Goal: Task Accomplishment & Management: Manage account settings

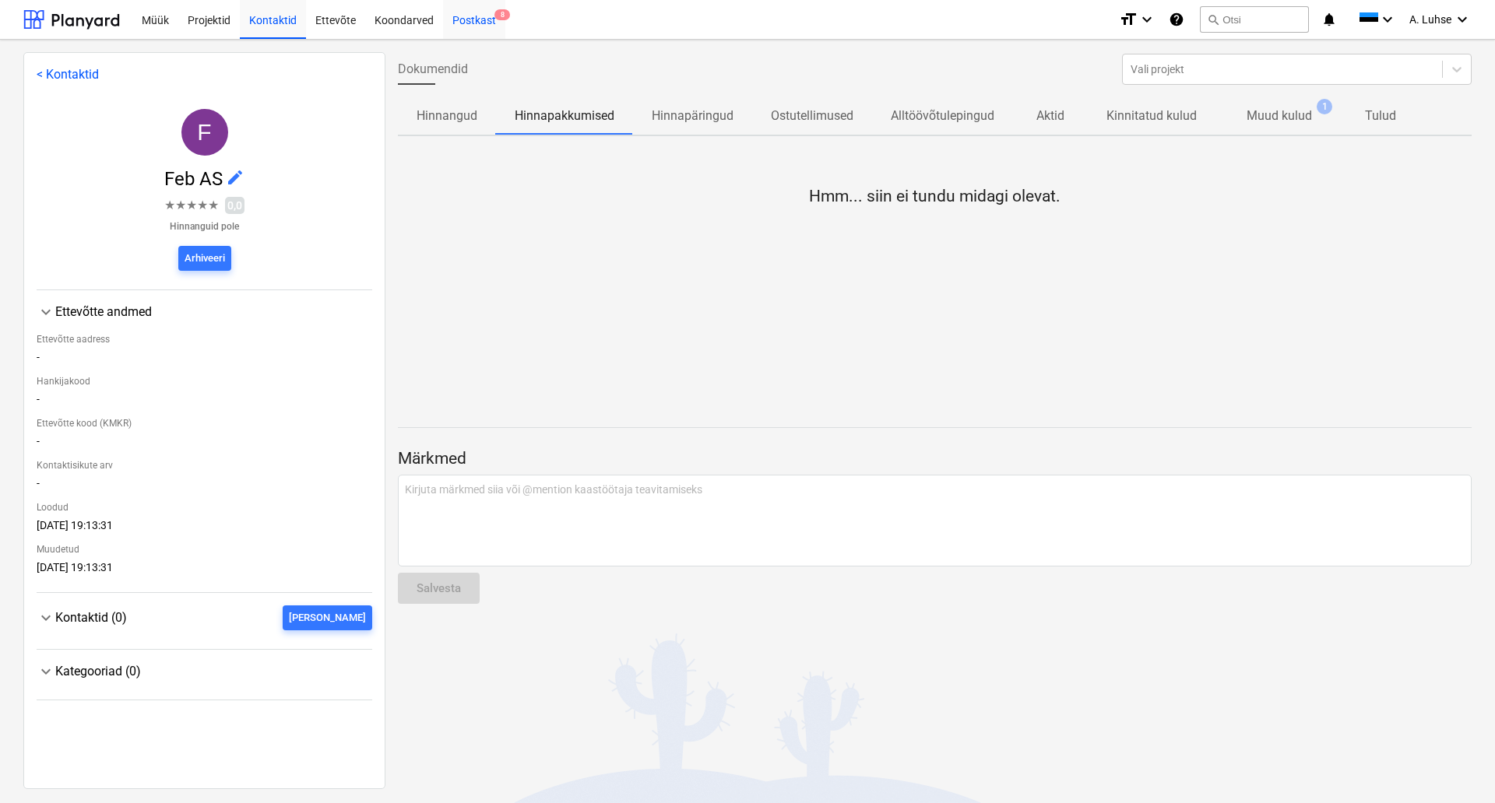
click at [480, 16] on div "Postkast 8" at bounding box center [474, 19] width 62 height 40
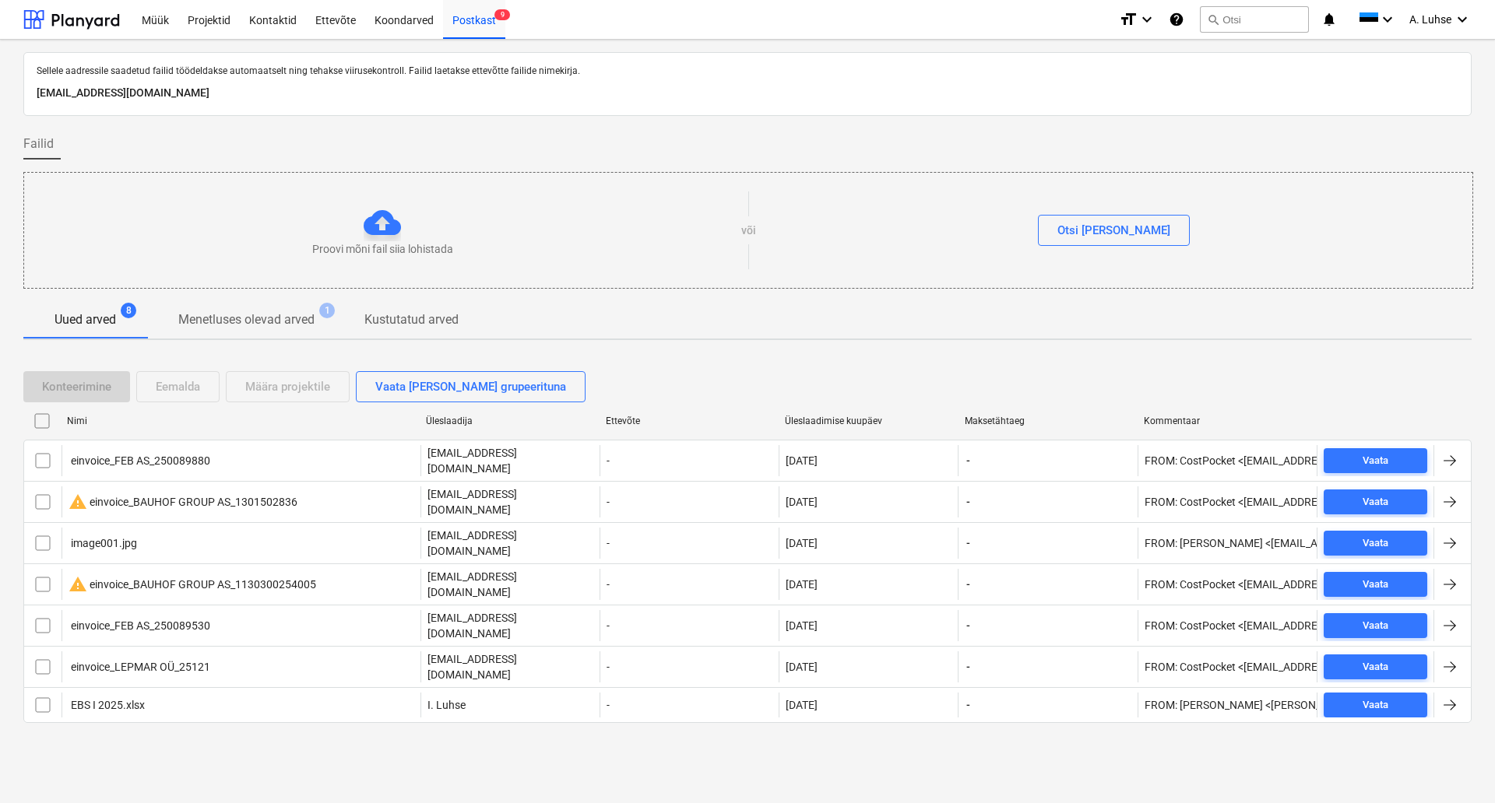
click at [231, 762] on div "Sellele aadressile saadetud failid töödeldakse automaatselt ning tehakse viirus…" at bounding box center [747, 422] width 1495 height 764
click at [653, 371] on div "Konteerimine Eemalda Määra projektile Vaata [PERSON_NAME] grupeerituna" at bounding box center [747, 386] width 1448 height 31
click at [402, 10] on div "Koondarved" at bounding box center [404, 19] width 78 height 40
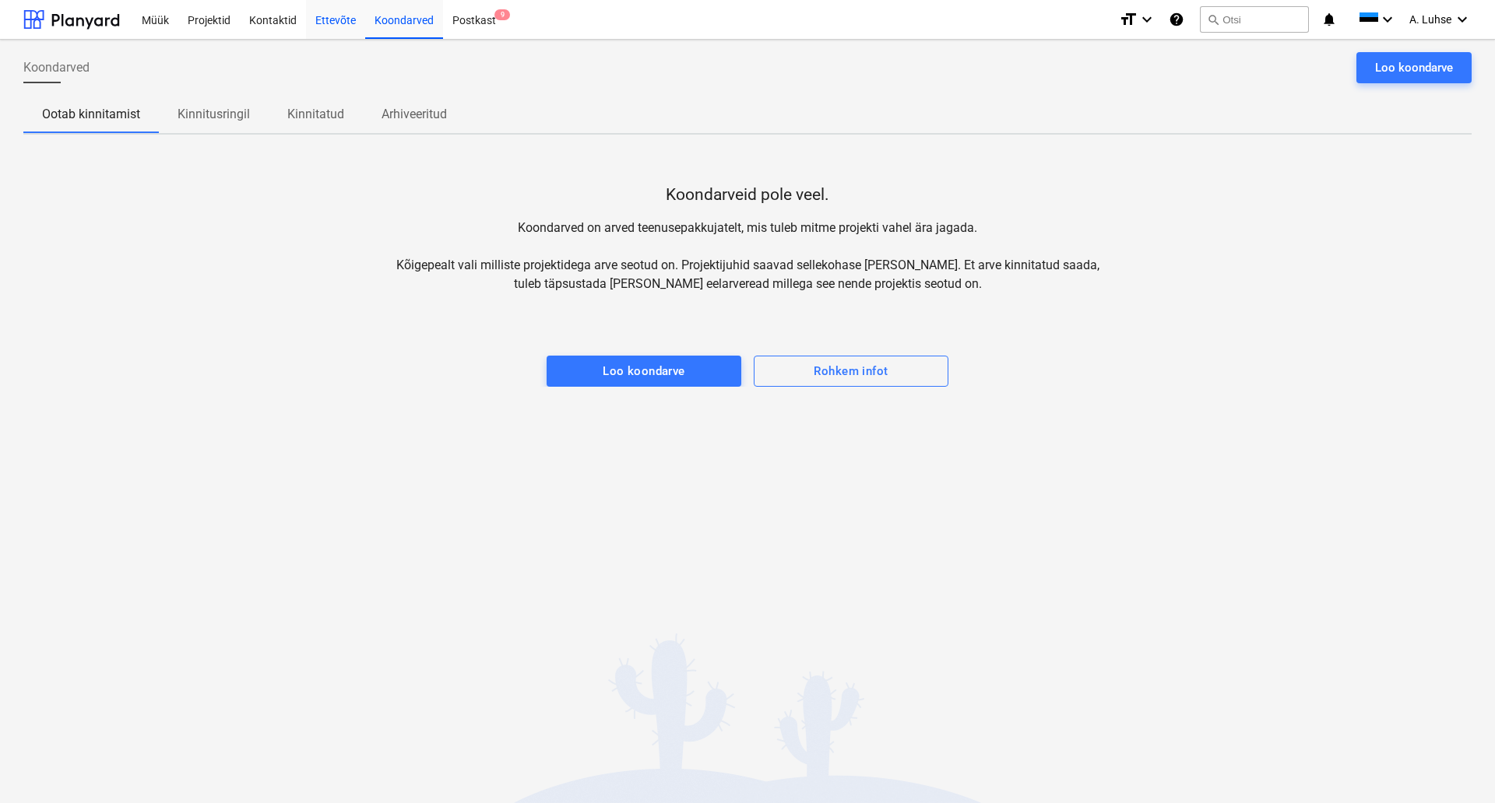
click at [332, 14] on div "Ettevõte" at bounding box center [335, 19] width 59 height 40
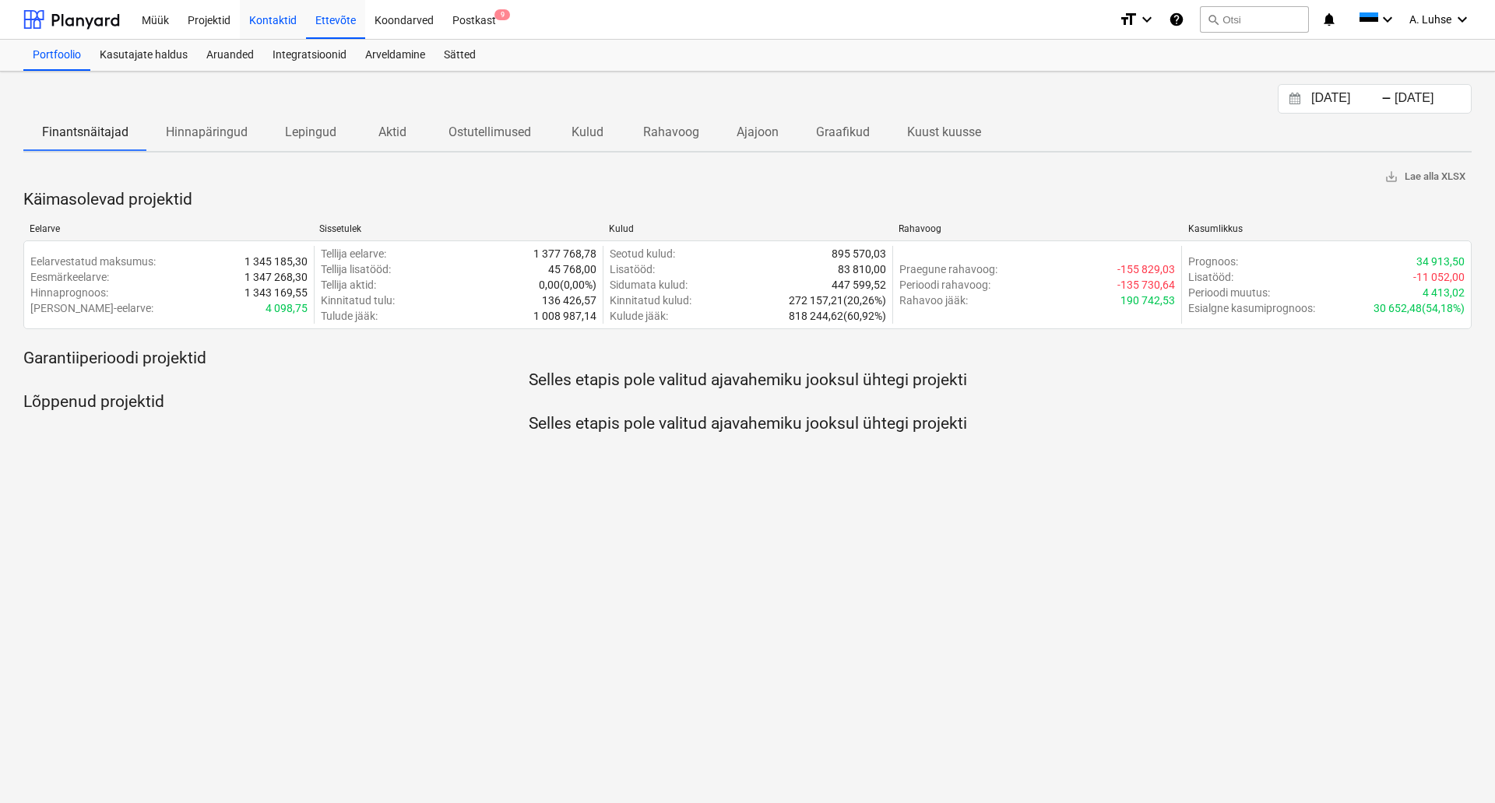
click at [256, 26] on div "Kontaktid" at bounding box center [273, 19] width 66 height 40
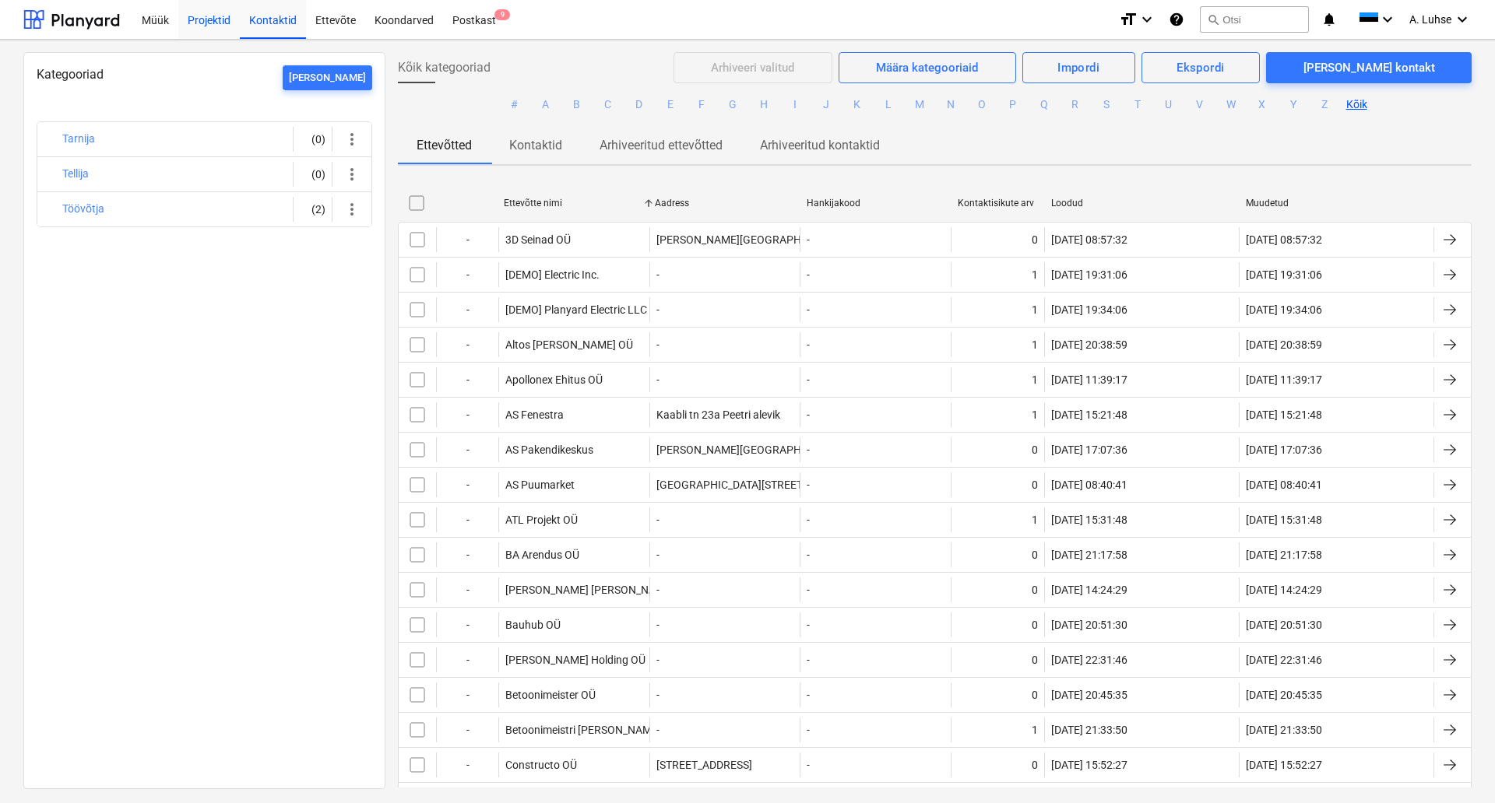
click at [216, 22] on div "Projektid" at bounding box center [208, 19] width 61 height 40
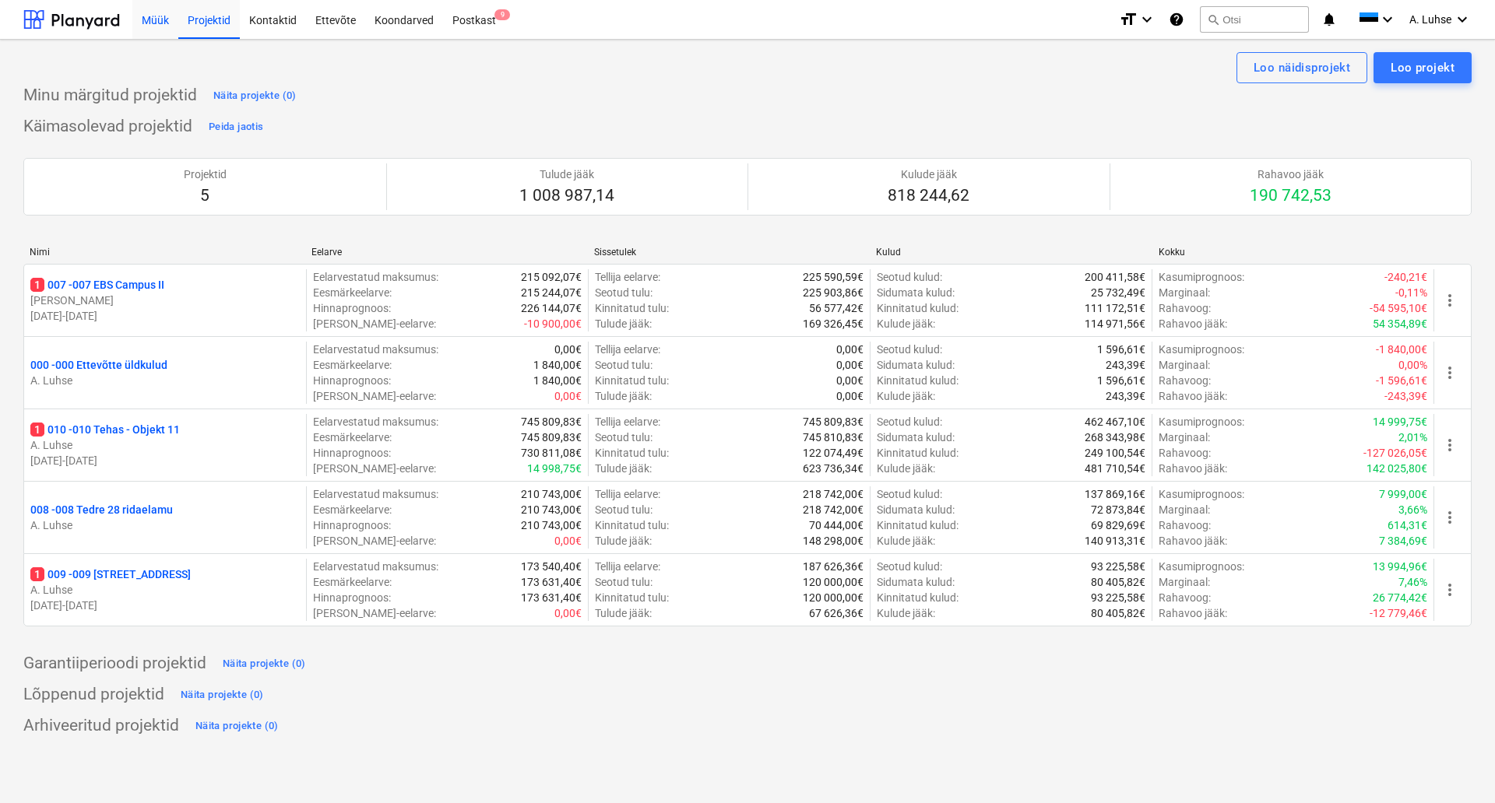
click at [166, 23] on div "Müük" at bounding box center [155, 19] width 46 height 40
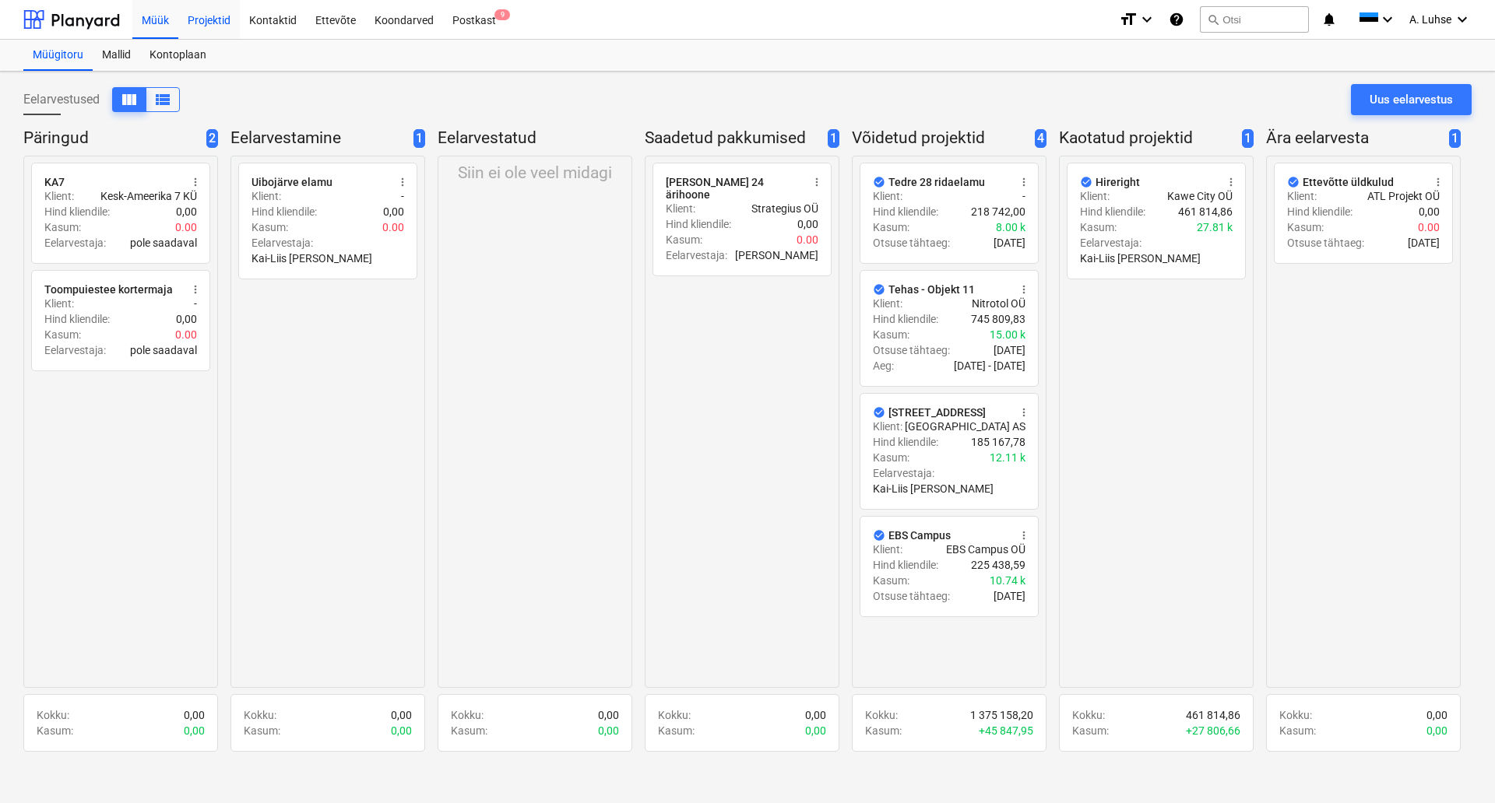
click at [220, 26] on div "Projektid" at bounding box center [208, 19] width 61 height 40
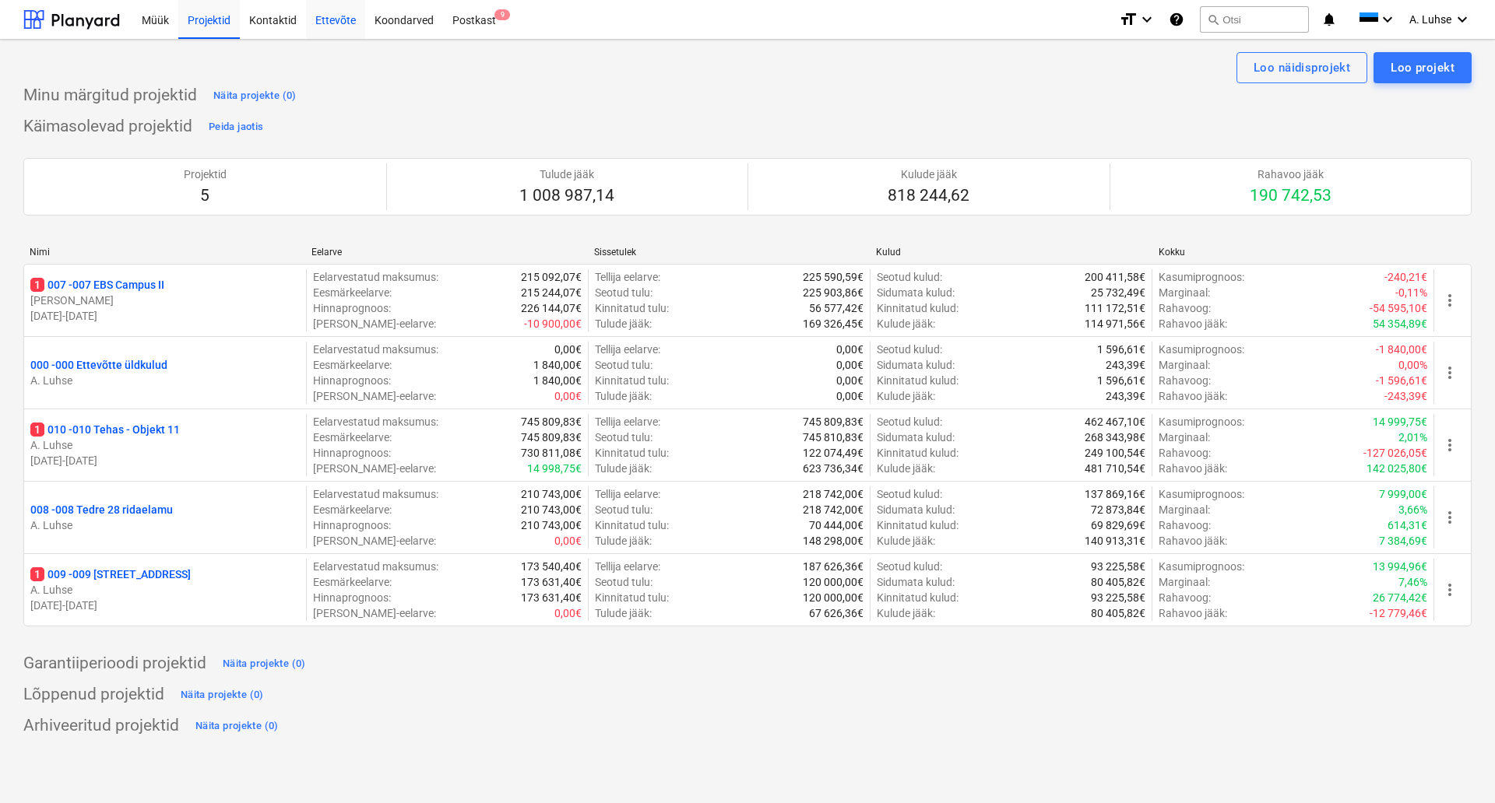
click at [333, 27] on div "Ettevõte" at bounding box center [335, 19] width 59 height 40
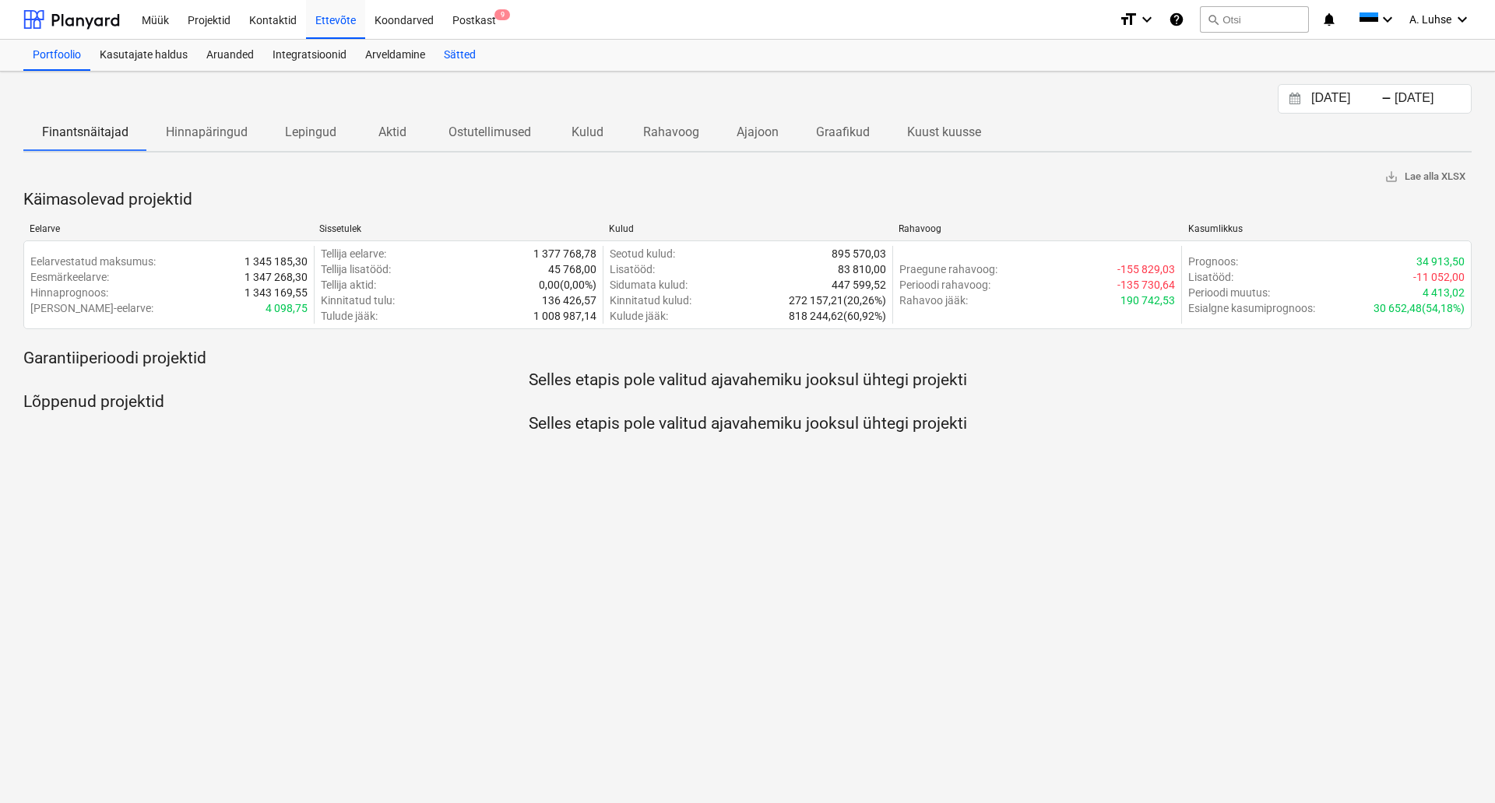
click at [456, 53] on div "Sätted" at bounding box center [459, 55] width 51 height 31
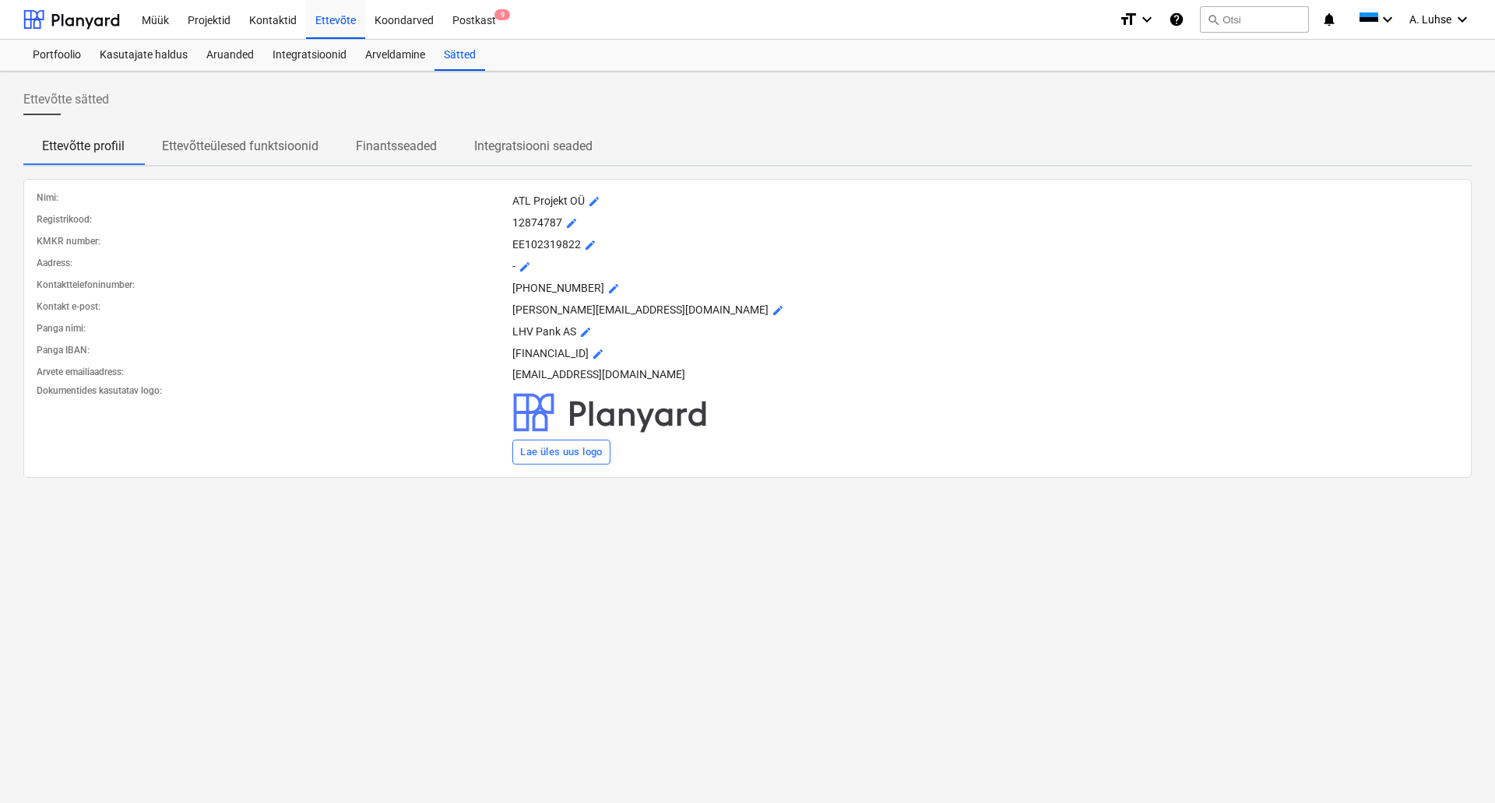
click at [388, 139] on p "Finantsseaded" at bounding box center [396, 146] width 81 height 19
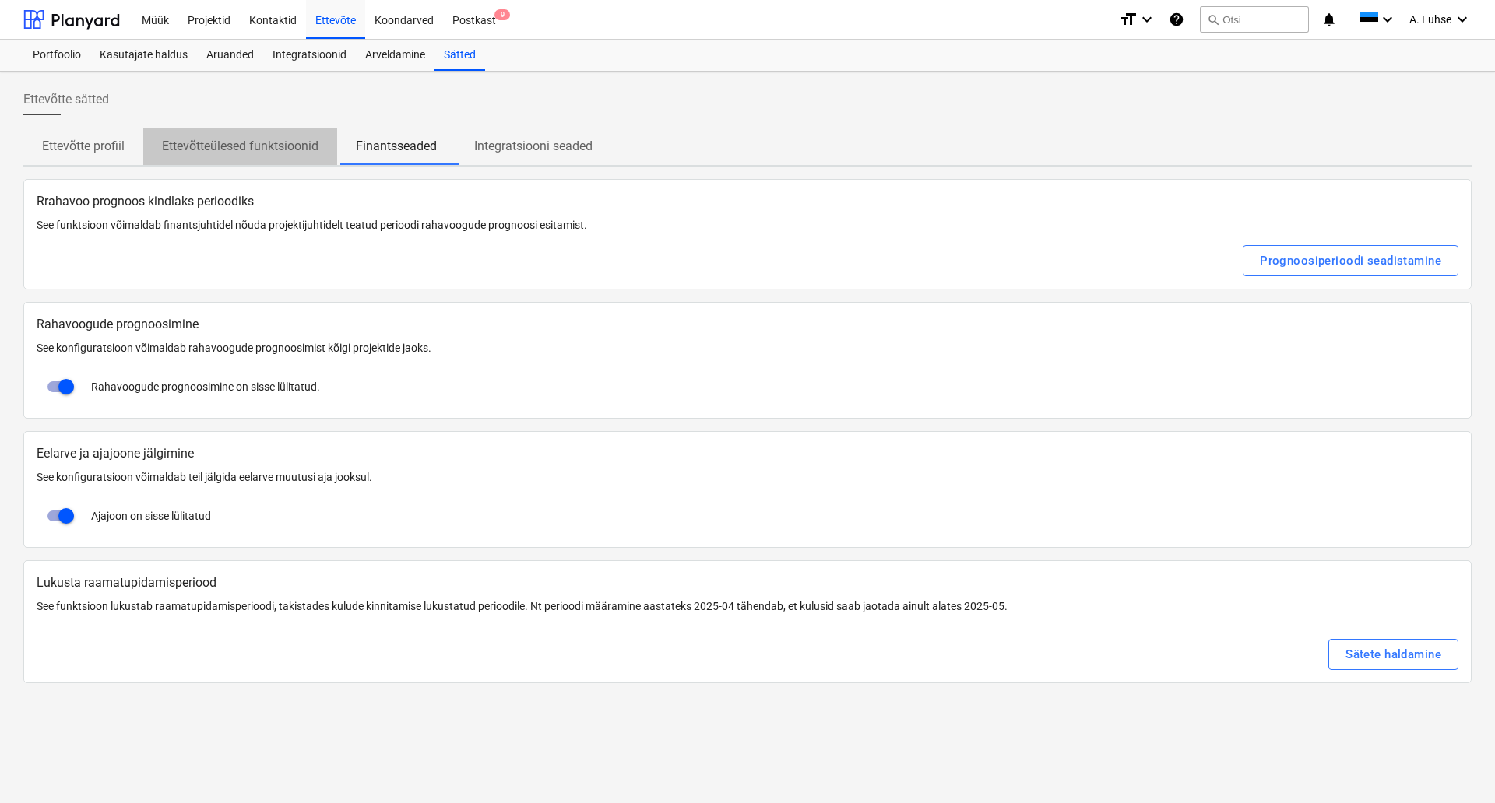
click at [273, 150] on p "Ettevõtteülesed funktsioonid" at bounding box center [240, 146] width 156 height 19
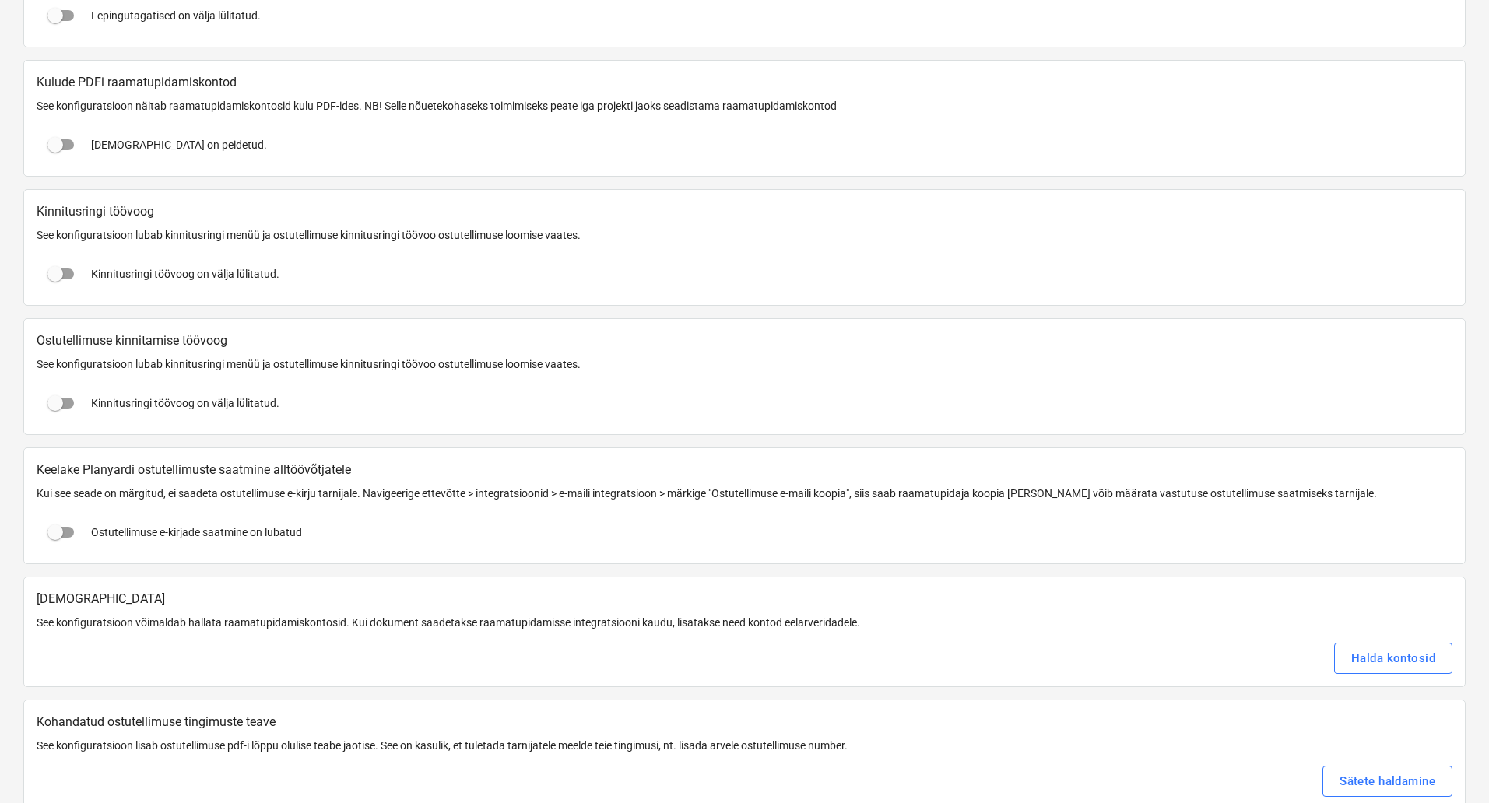
scroll to position [1557, 0]
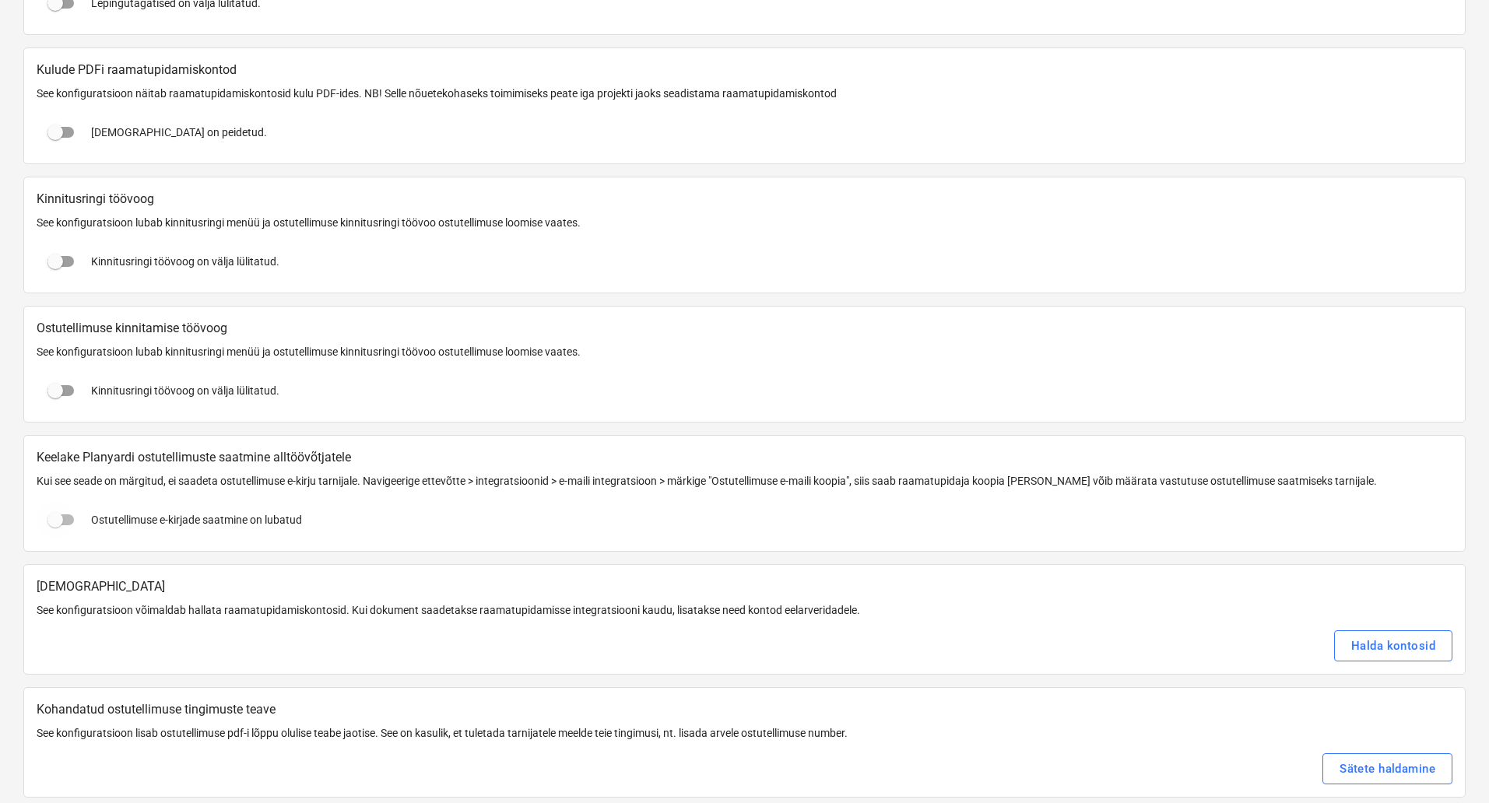
click at [62, 525] on input "checkbox" at bounding box center [55, 519] width 37 height 37
checkbox input "true"
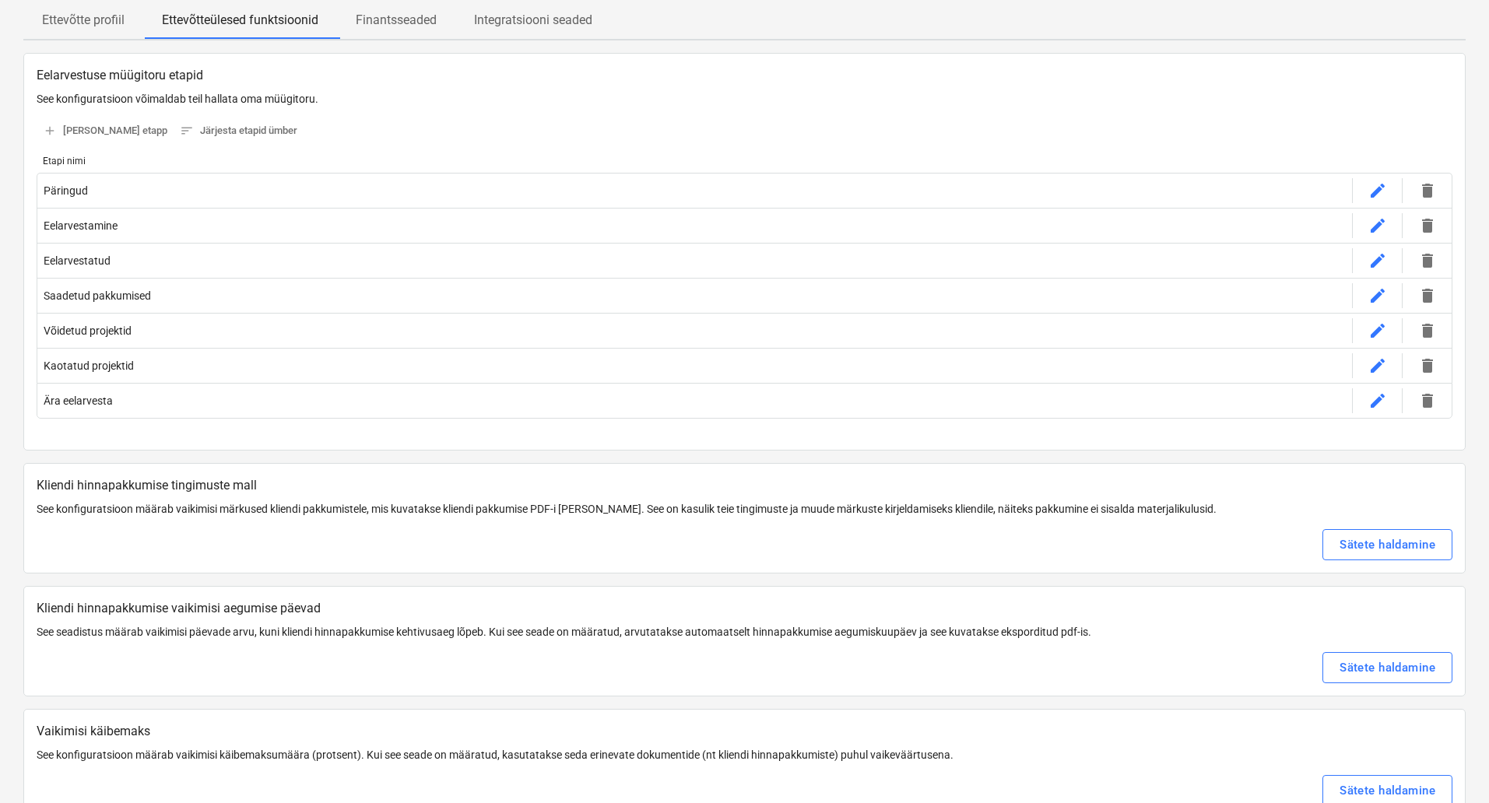
scroll to position [0, 0]
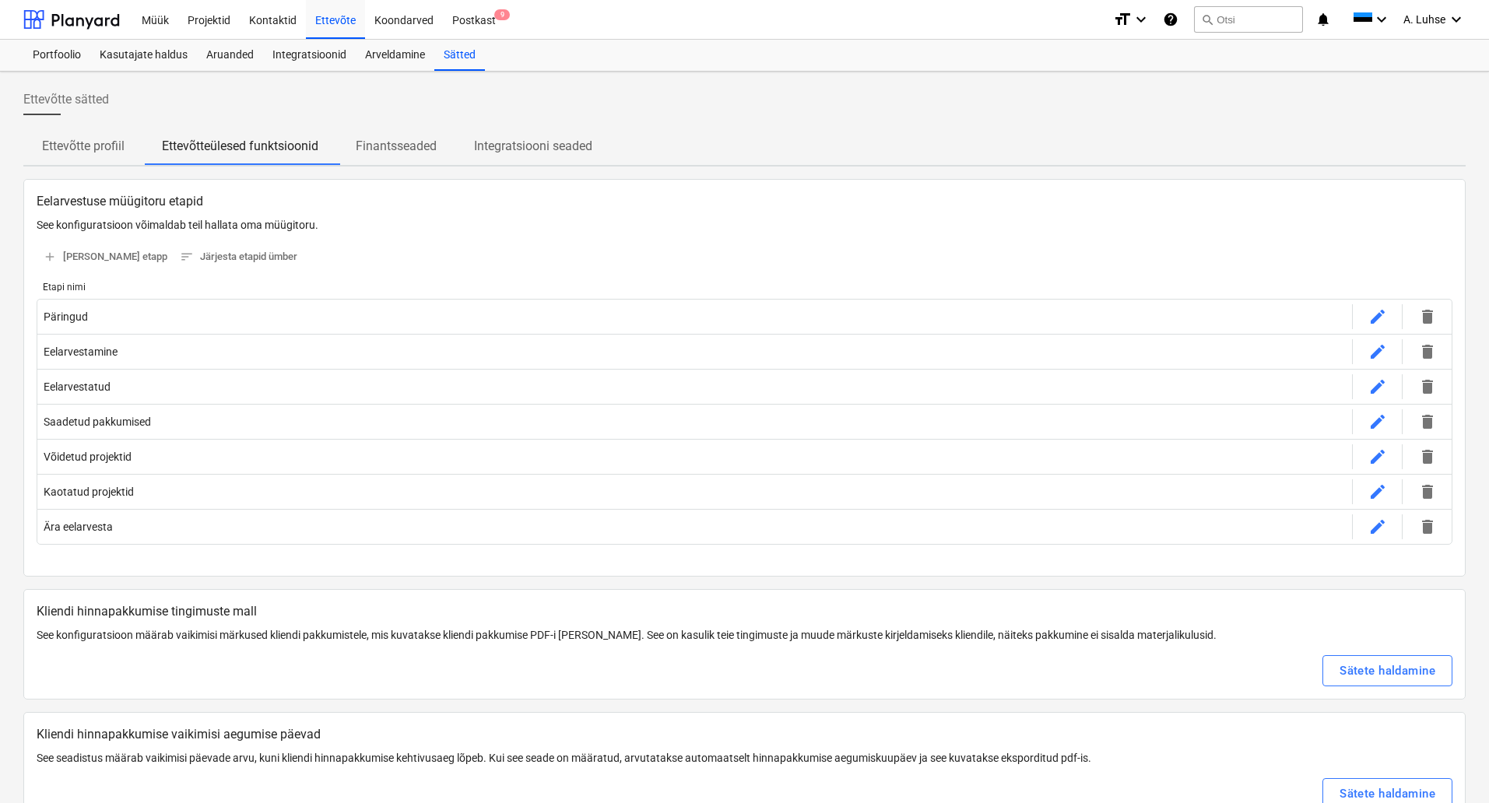
click at [744, 111] on div "Ettevõtte sätted" at bounding box center [744, 106] width 1442 height 44
click at [562, 147] on p "Integratsiooni seaded" at bounding box center [533, 146] width 118 height 19
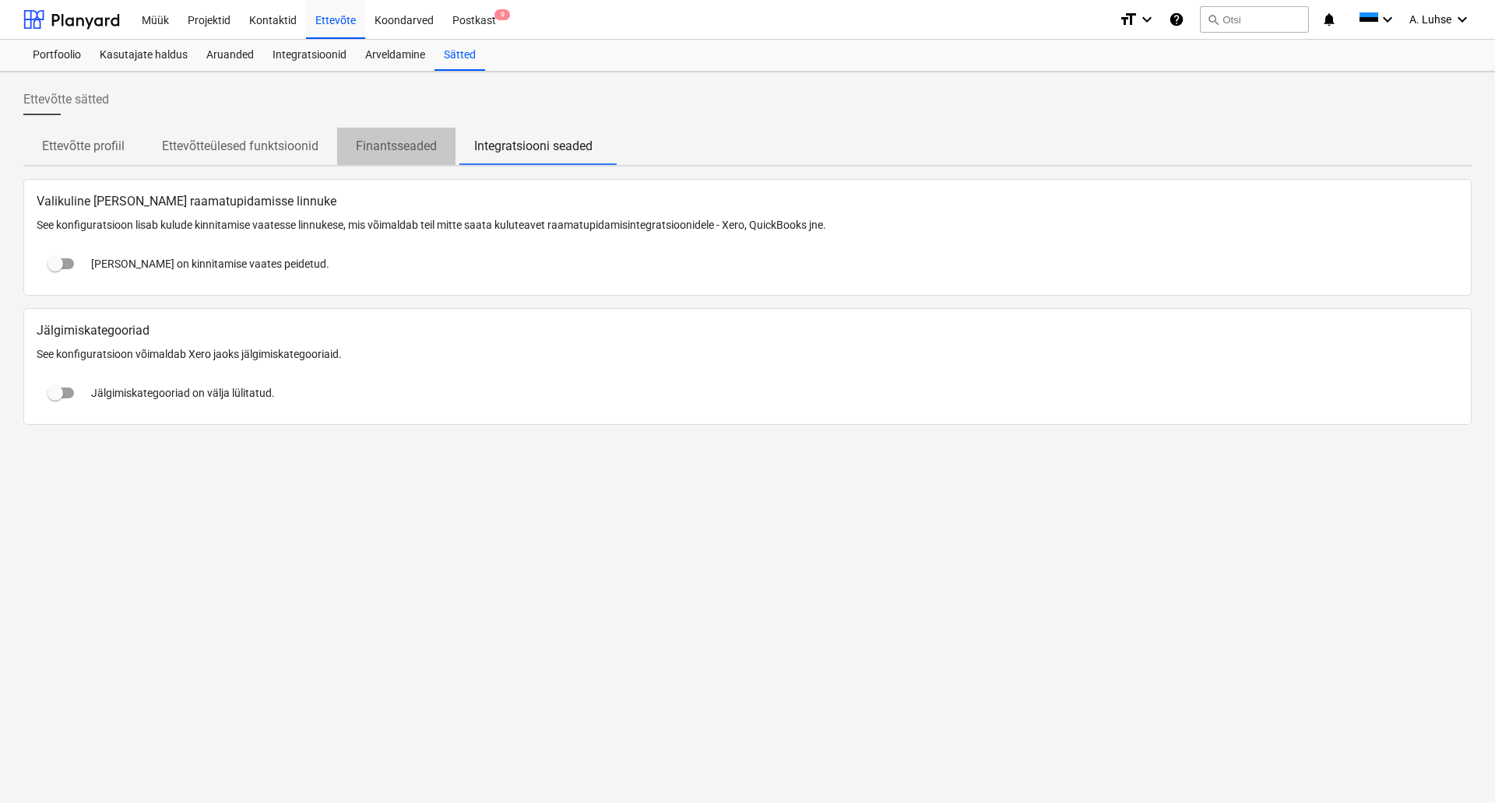
click at [429, 135] on span "Finantsseaded" at bounding box center [396, 146] width 118 height 28
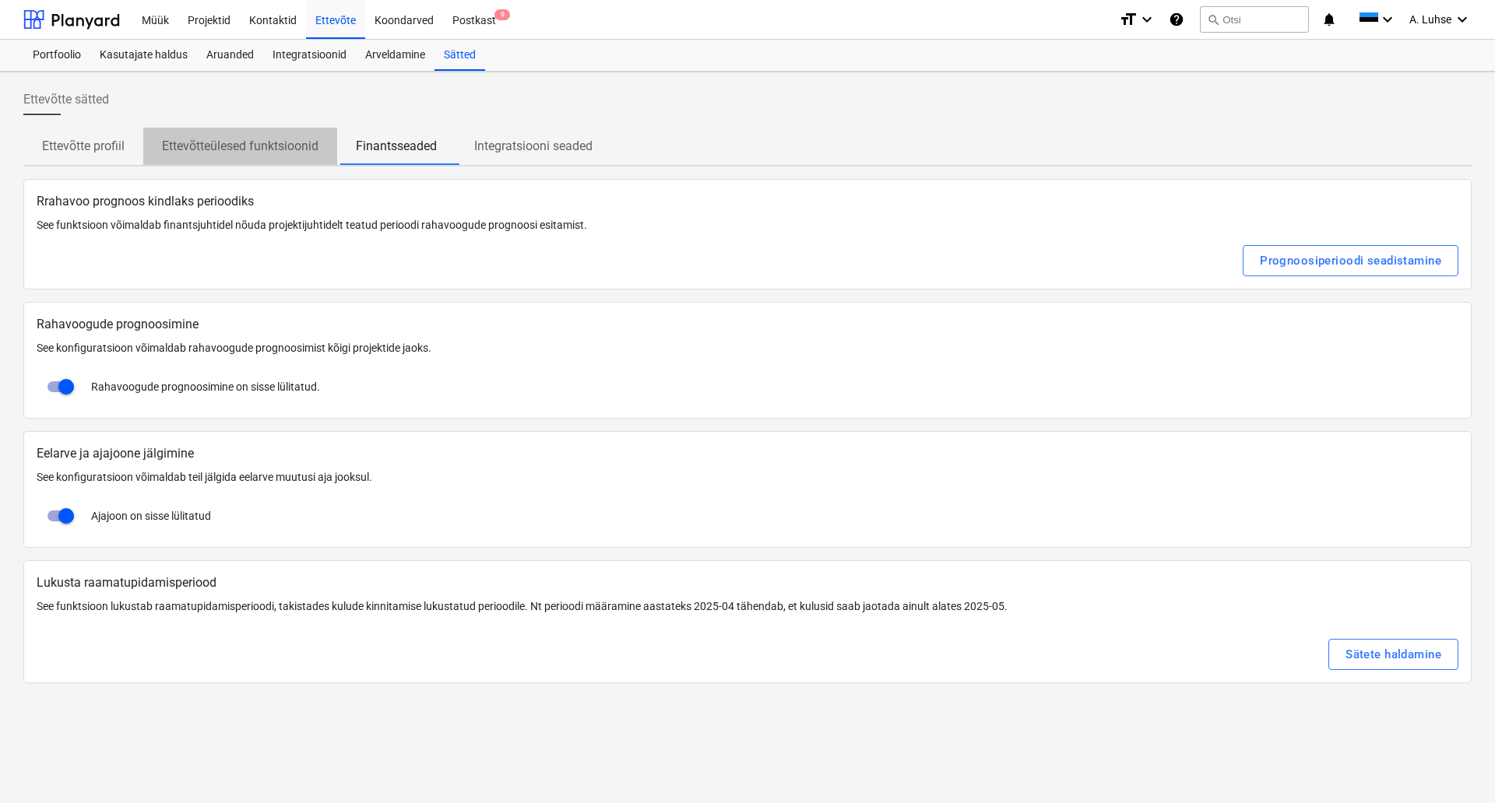
click at [248, 143] on p "Ettevõtteülesed funktsioonid" at bounding box center [240, 146] width 156 height 19
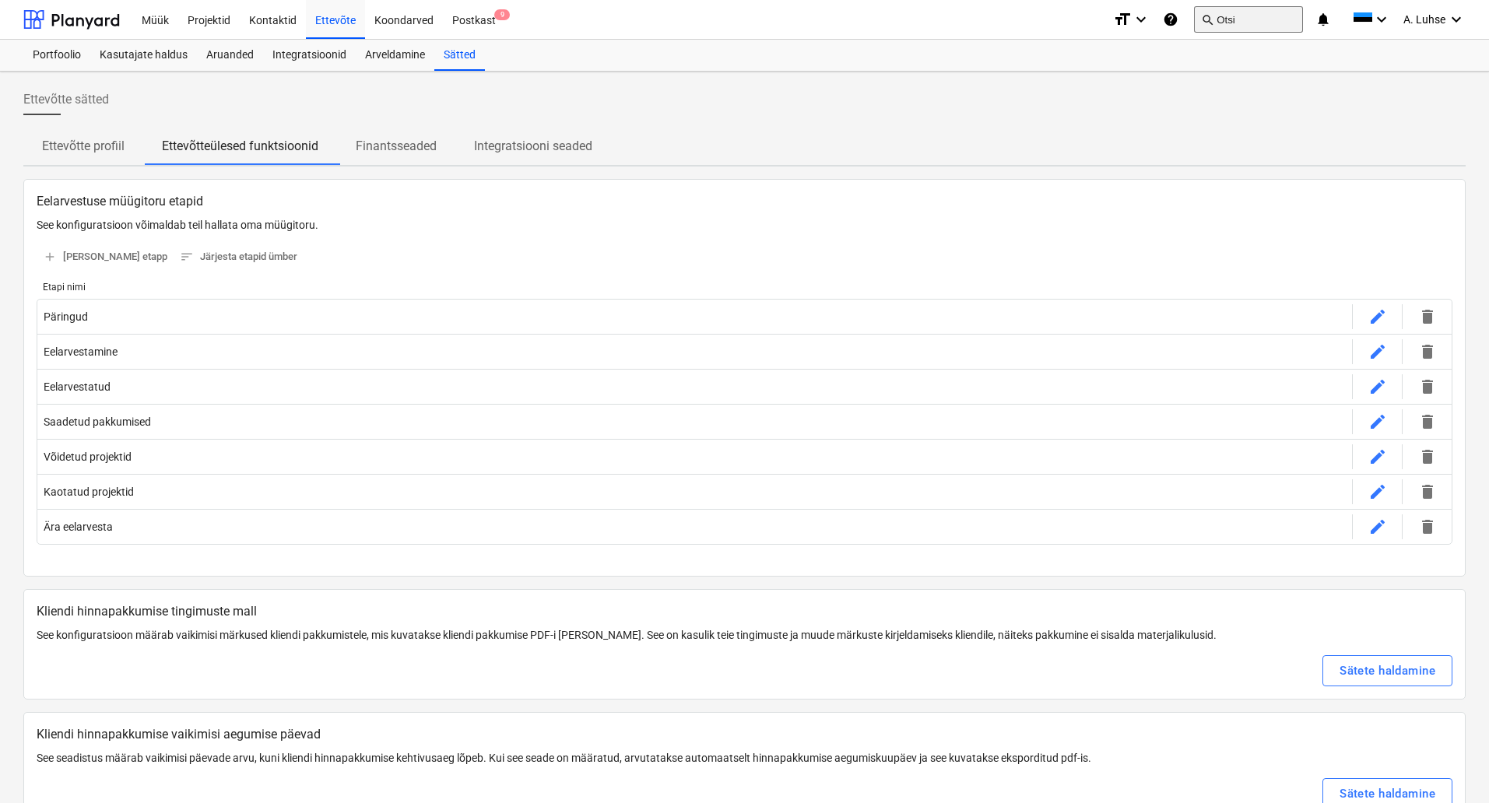
click at [1228, 20] on button "search Otsi" at bounding box center [1248, 19] width 109 height 26
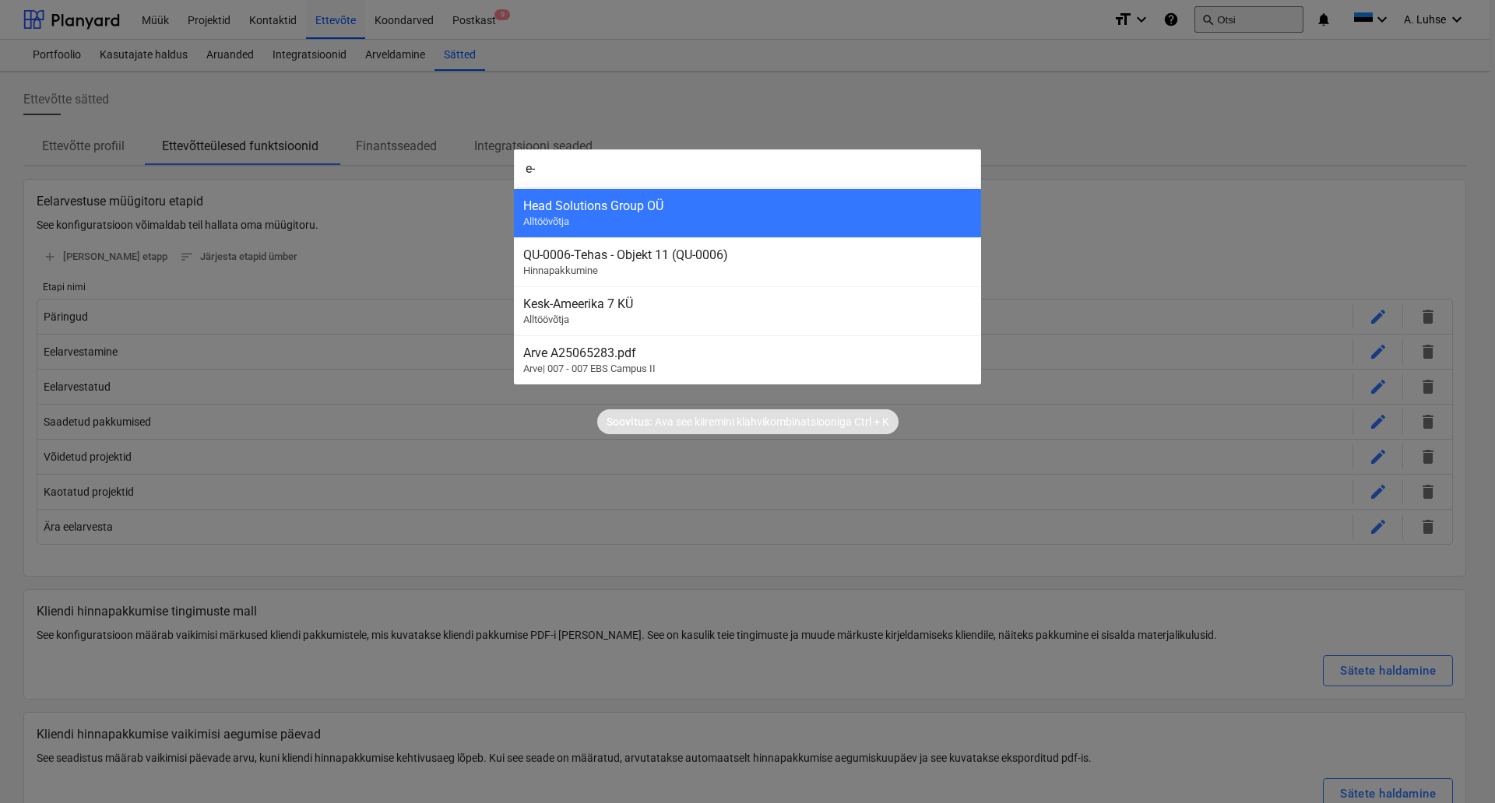
type input "e"
click at [981, 115] on div at bounding box center [747, 401] width 1495 height 803
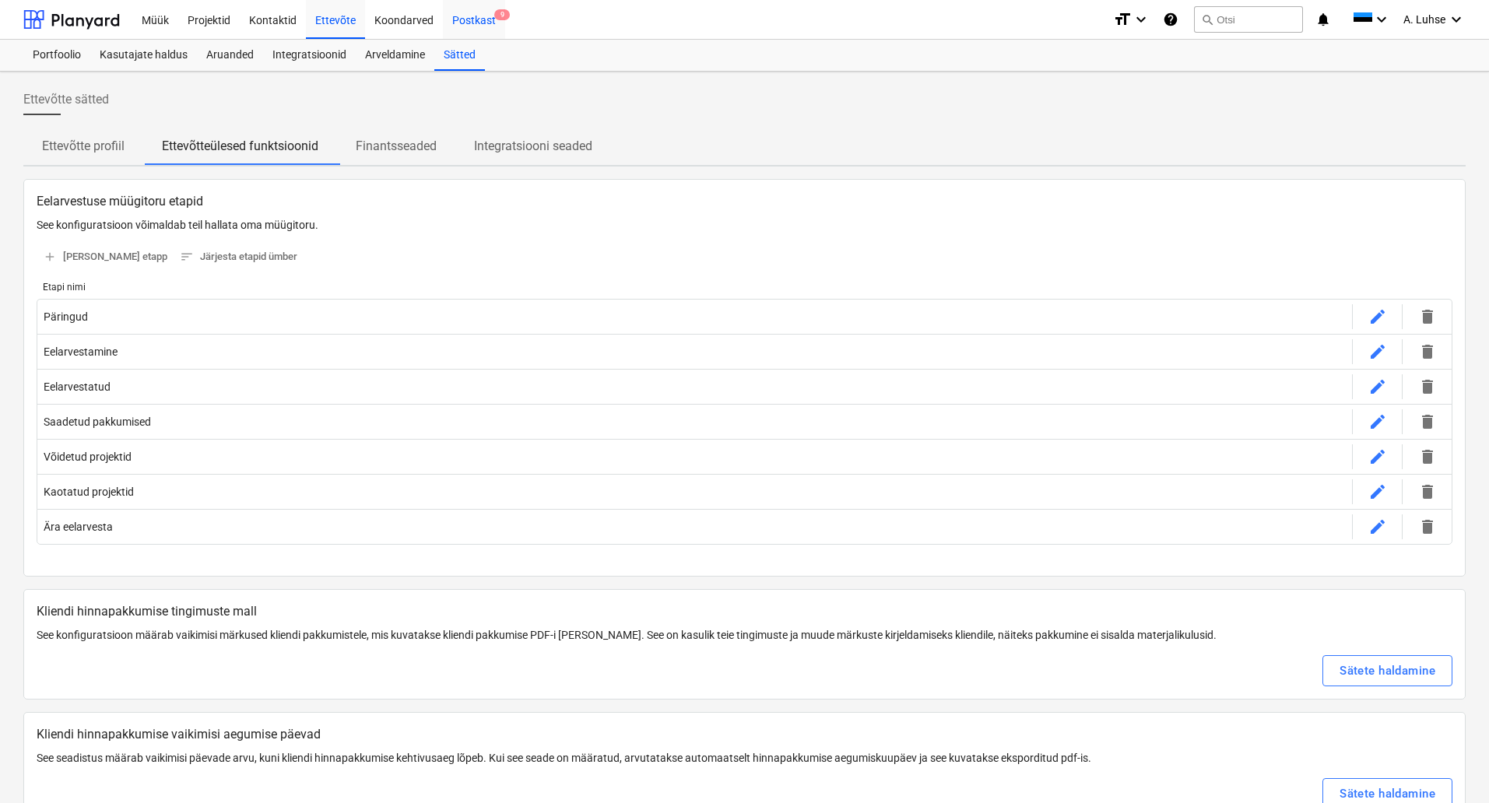
click at [452, 14] on div "Postkast 9" at bounding box center [474, 19] width 62 height 40
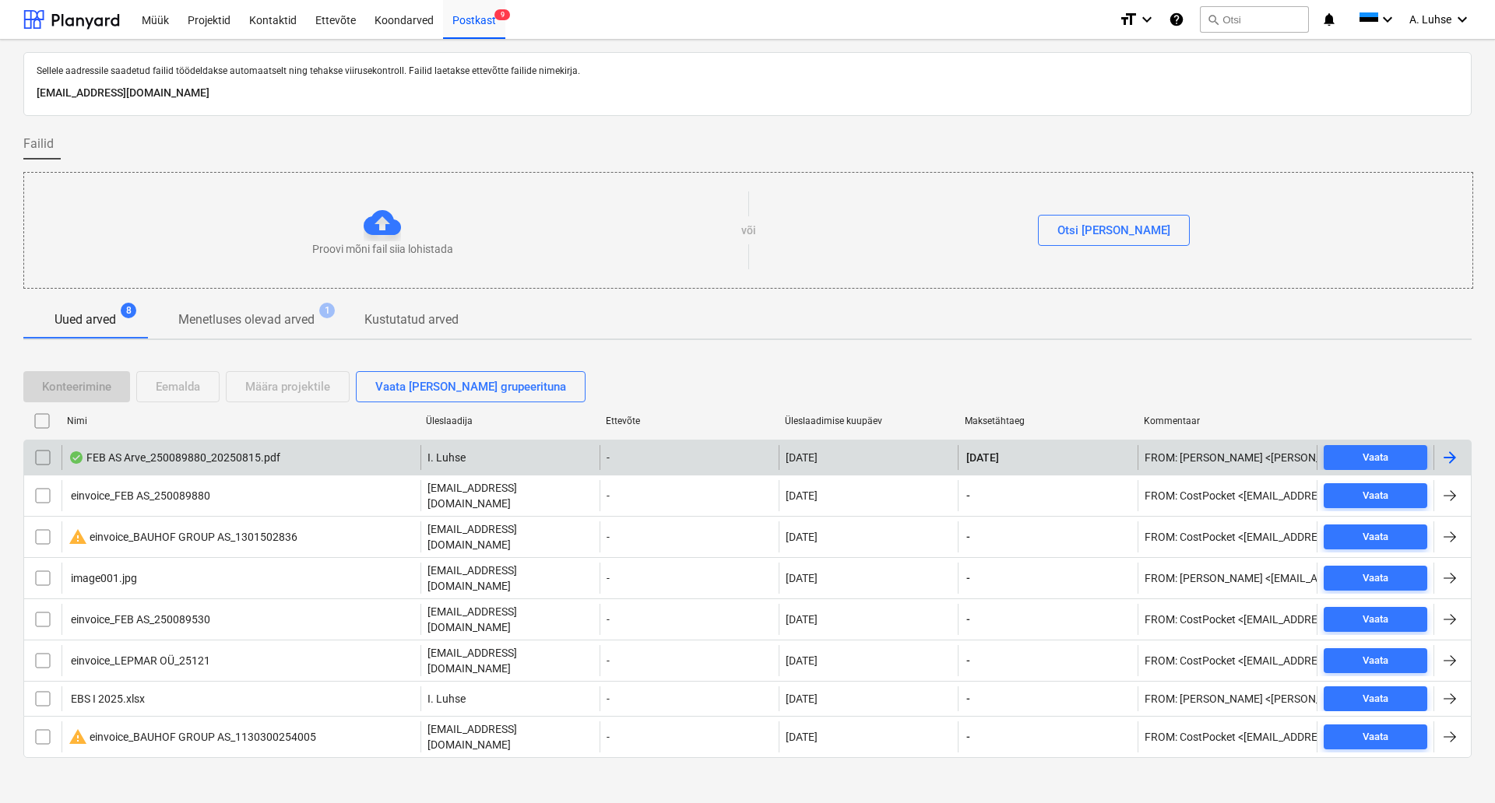
click at [261, 472] on div "FEB AS Arve_250089880_20250815.pdf I. Luhse - [DATE] [DATE] FROM: [PERSON_NAME]…" at bounding box center [747, 457] width 1448 height 35
click at [251, 458] on div "FEB AS Arve_250089880_20250815.pdf" at bounding box center [175, 458] width 212 height 12
